Goal: Check status

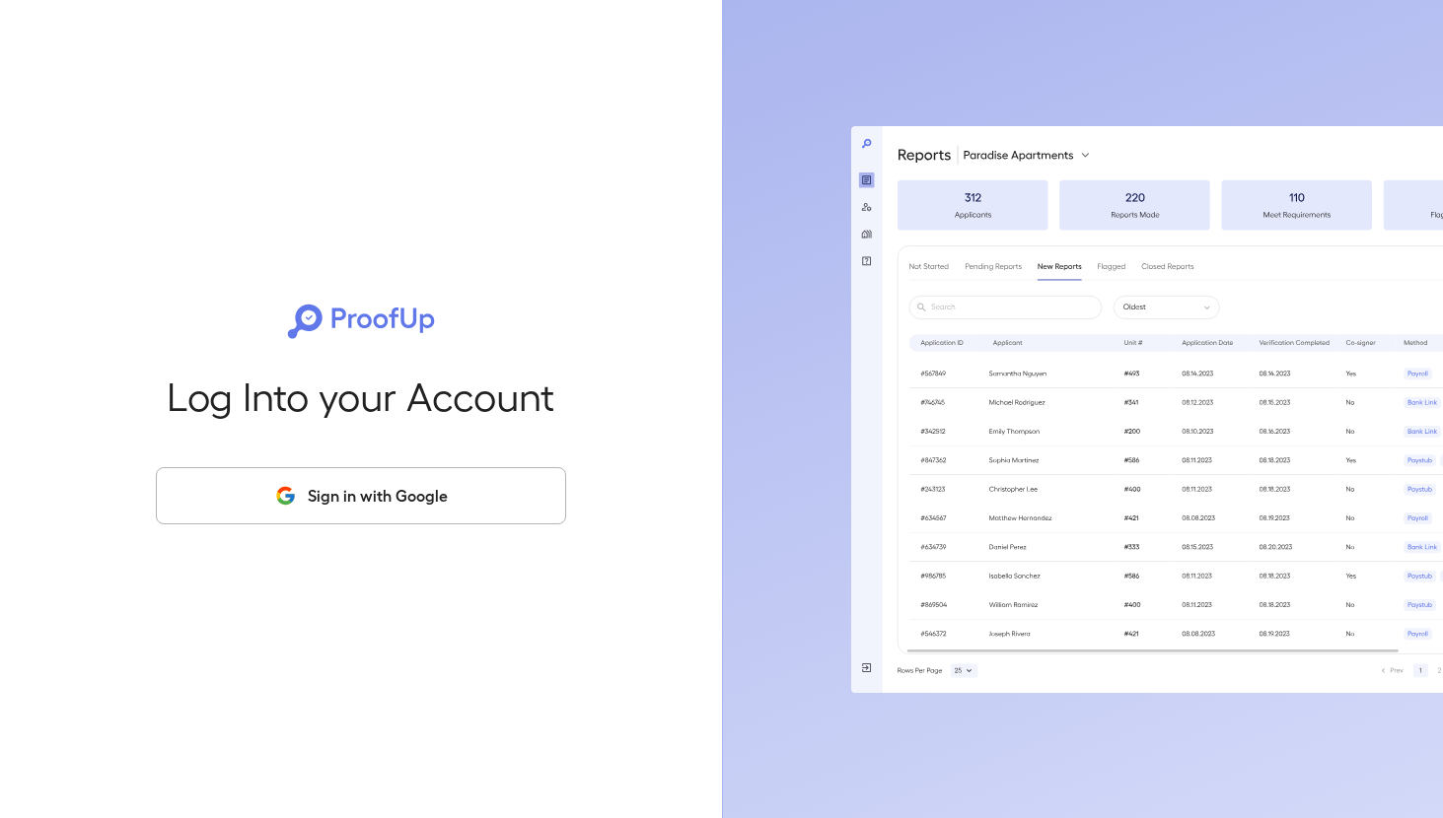
click at [478, 515] on button "Sign in with Google" at bounding box center [361, 495] width 410 height 57
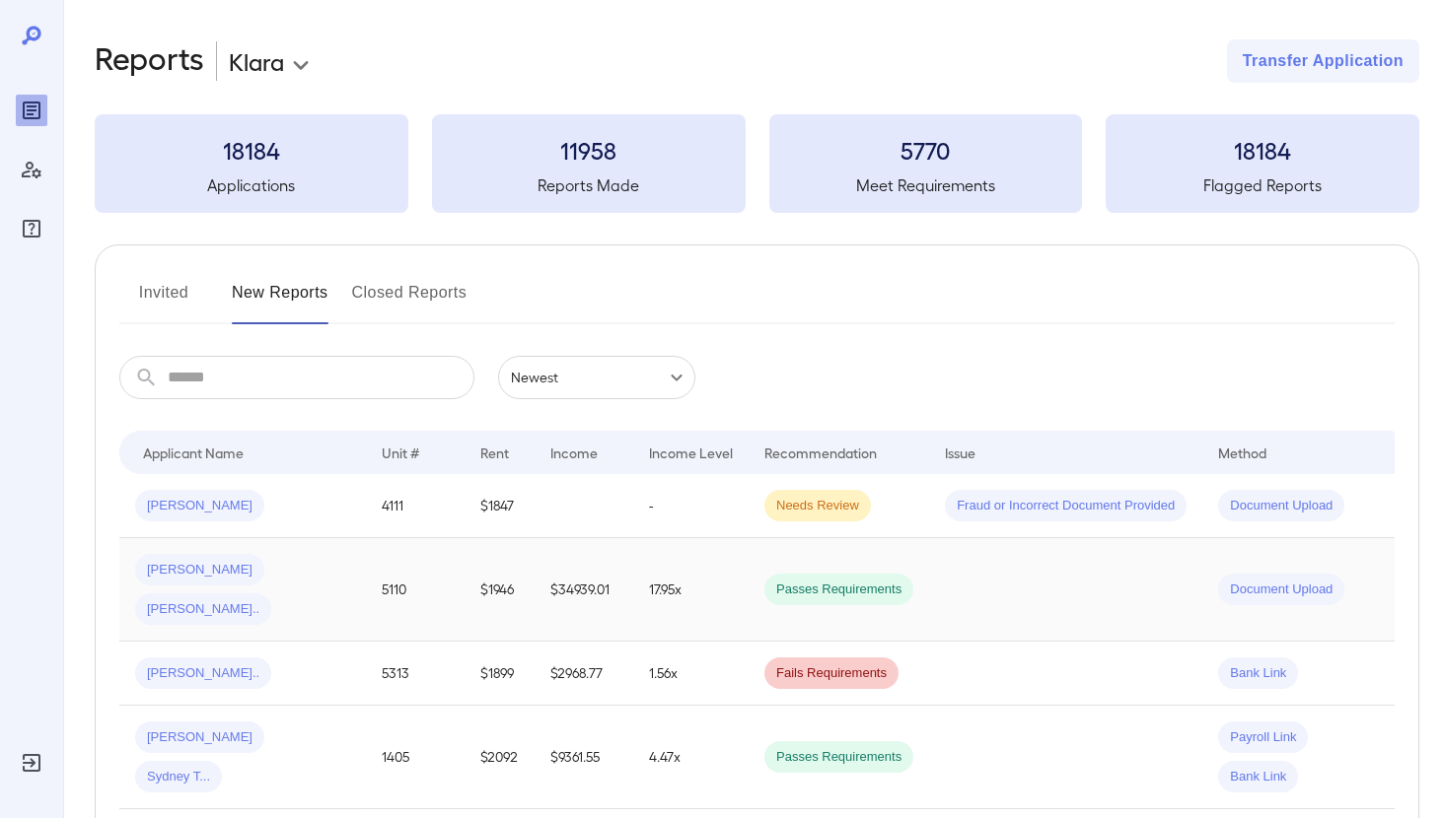
click at [725, 562] on td "17.95x" at bounding box center [690, 590] width 115 height 104
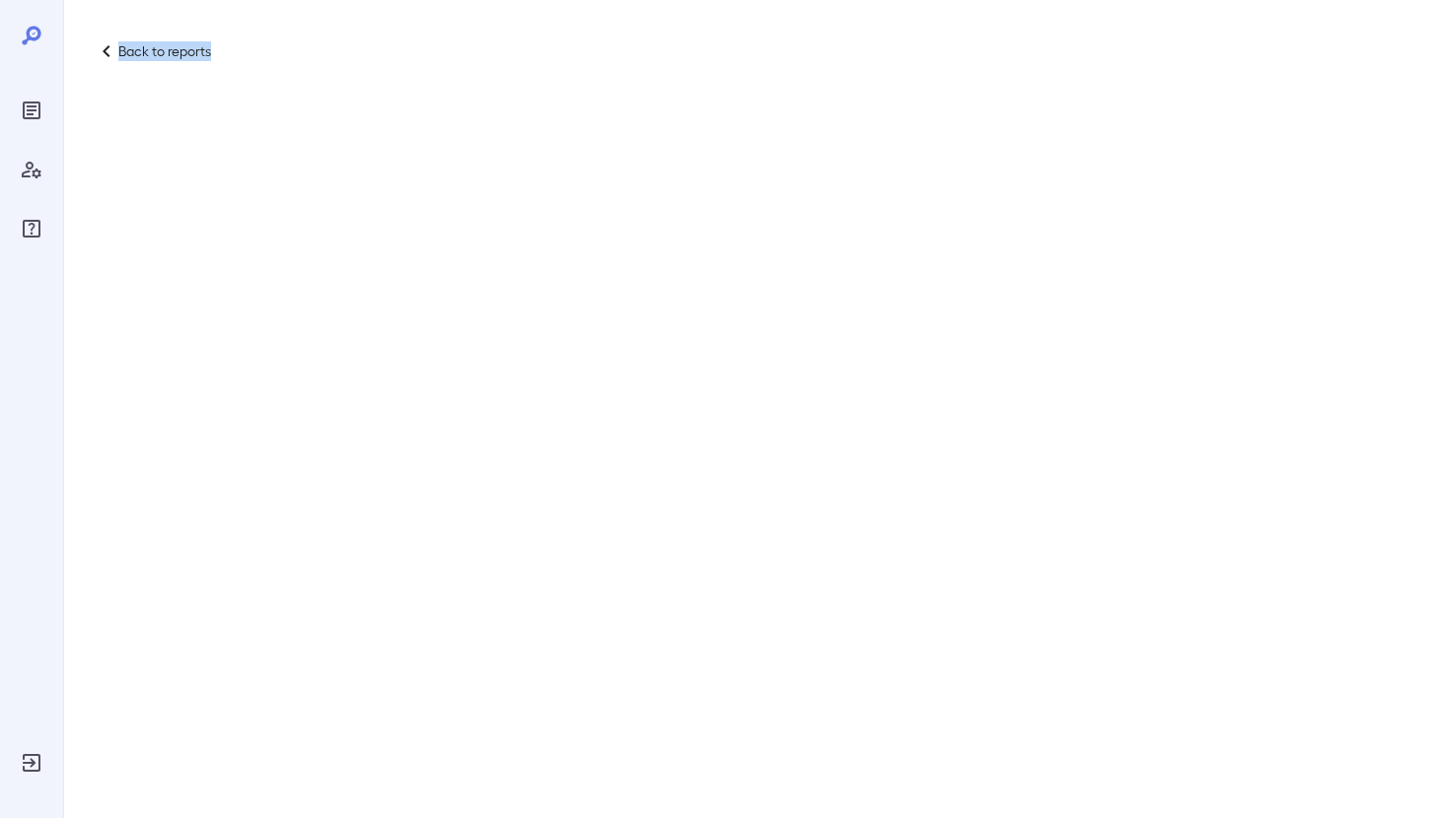
click at [725, 562] on div "Back to reports" at bounding box center [721, 409] width 1443 height 818
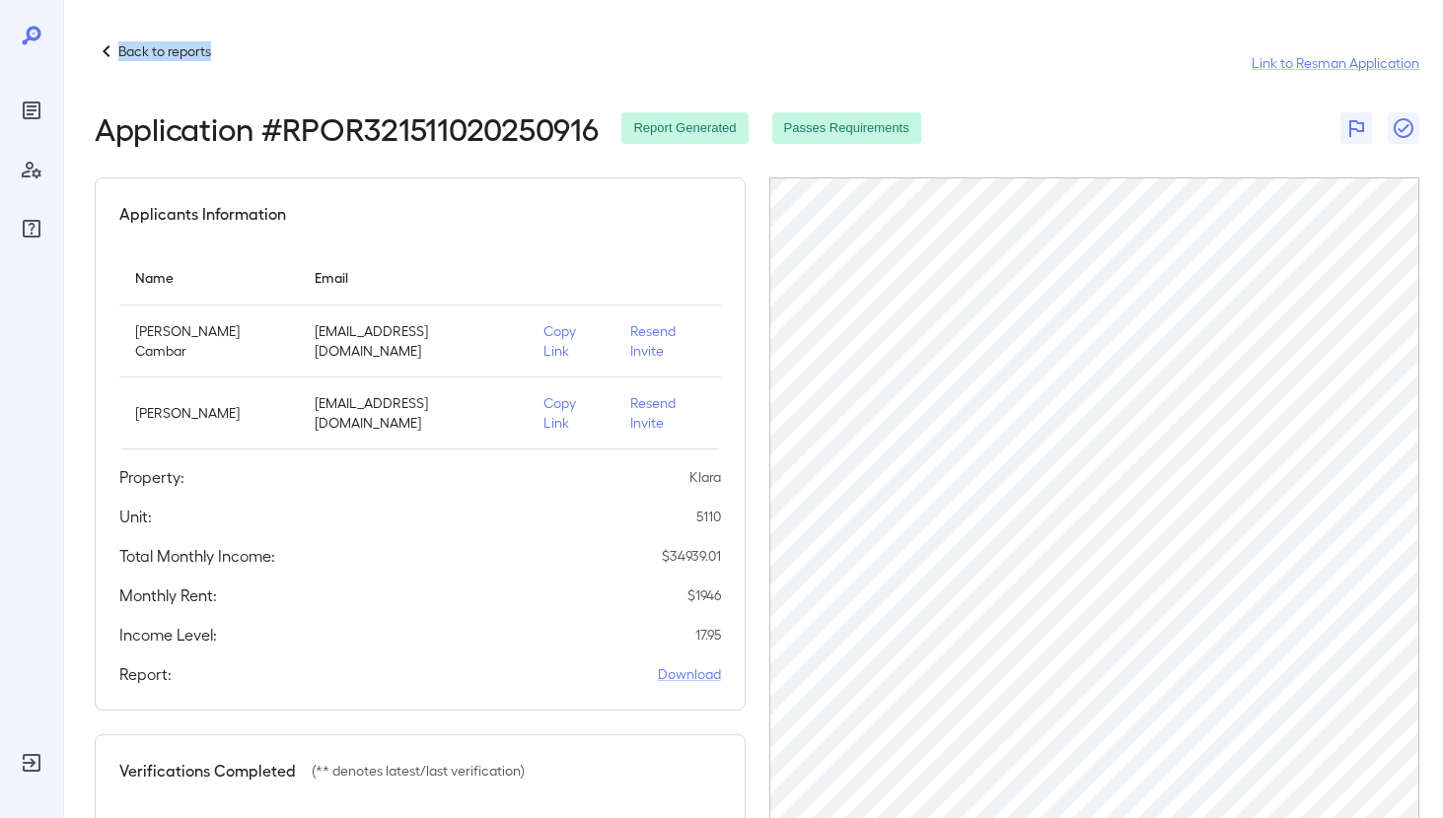
click at [558, 544] on div "Total Monthly Income: $ 34939.01" at bounding box center [420, 556] width 602 height 24
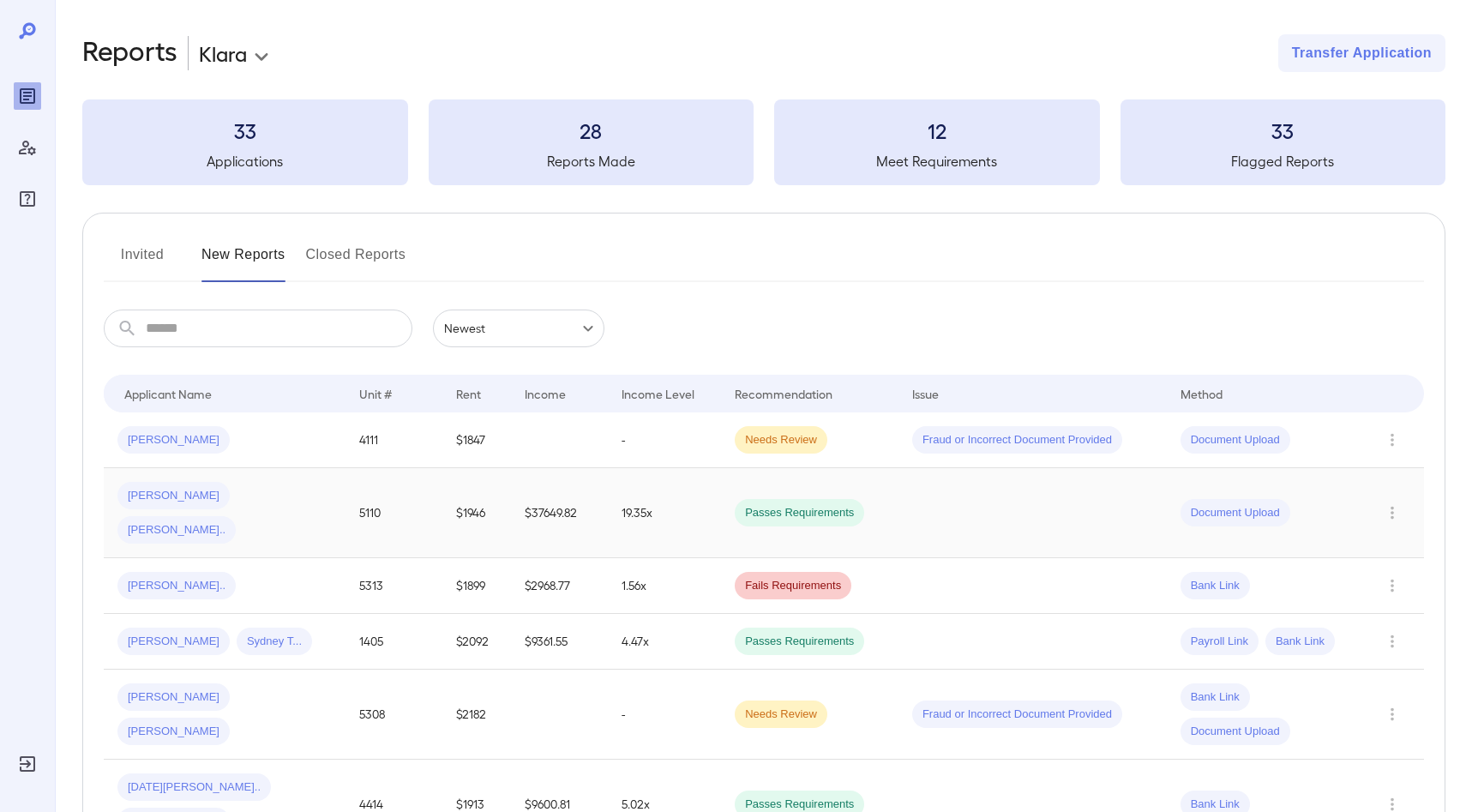
click at [349, 503] on td "5110" at bounding box center [393, 513] width 97 height 90
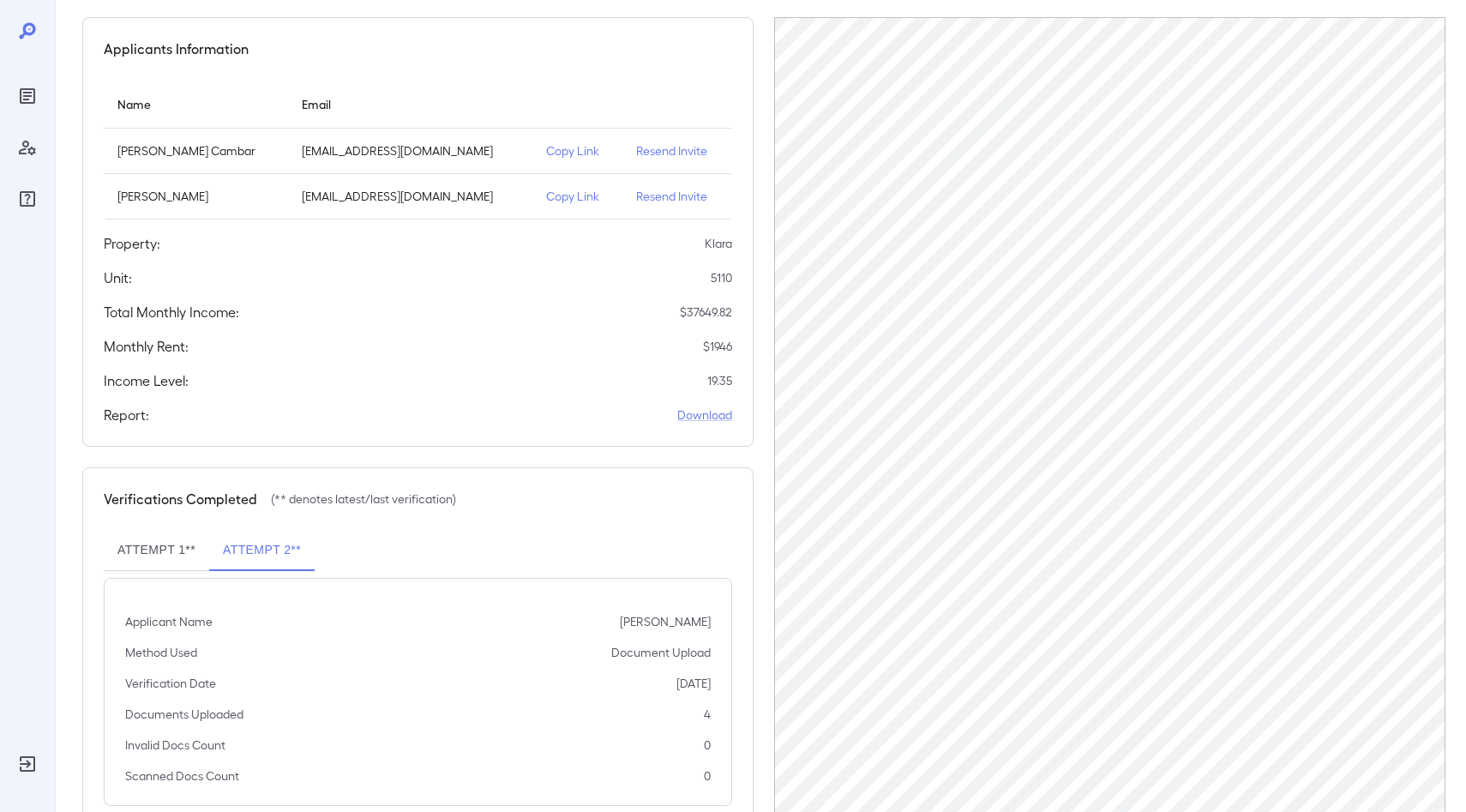
scroll to position [187, 0]
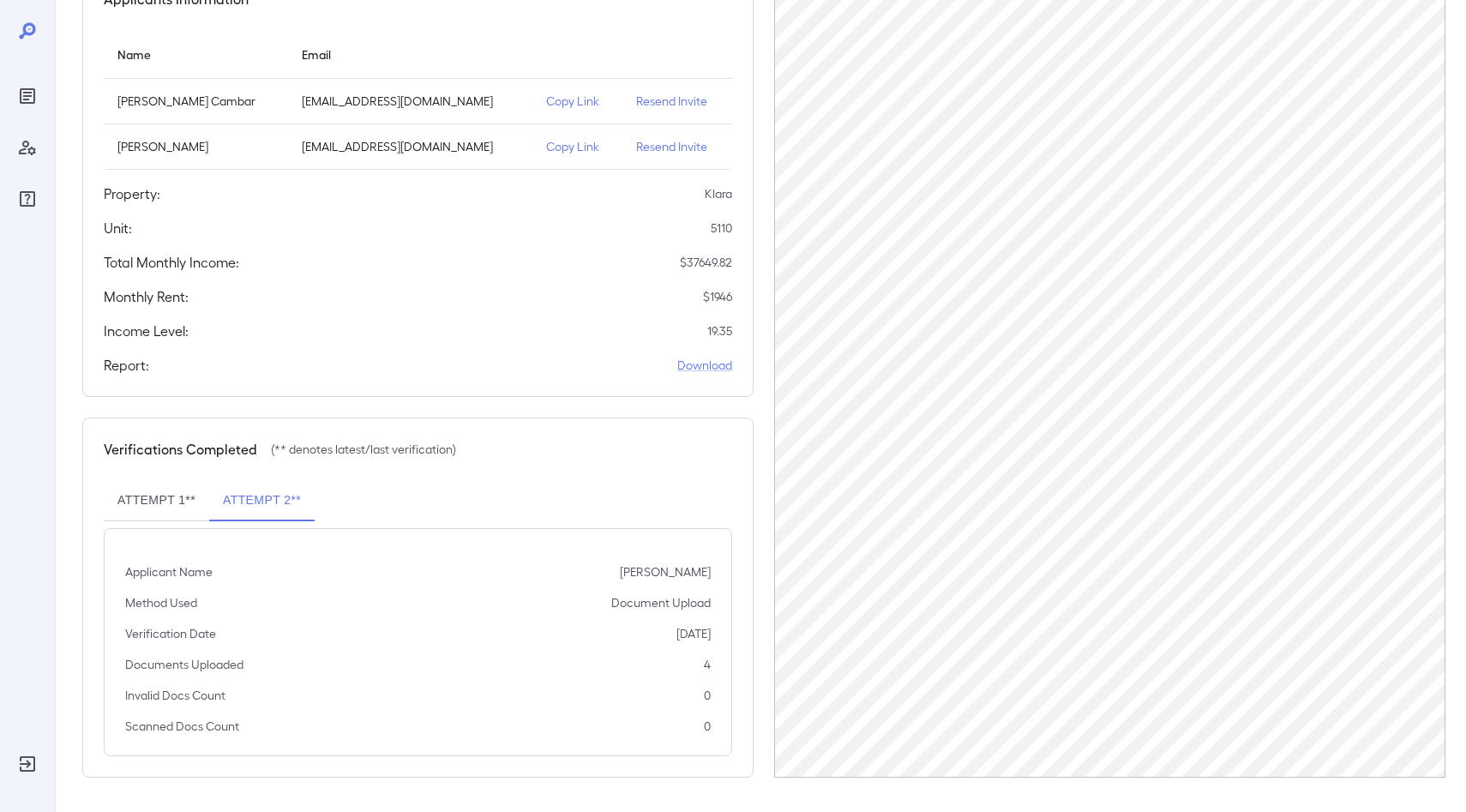
click at [281, 503] on button "Attempt 2**" at bounding box center [262, 500] width 105 height 41
